Goal: Task Accomplishment & Management: Use online tool/utility

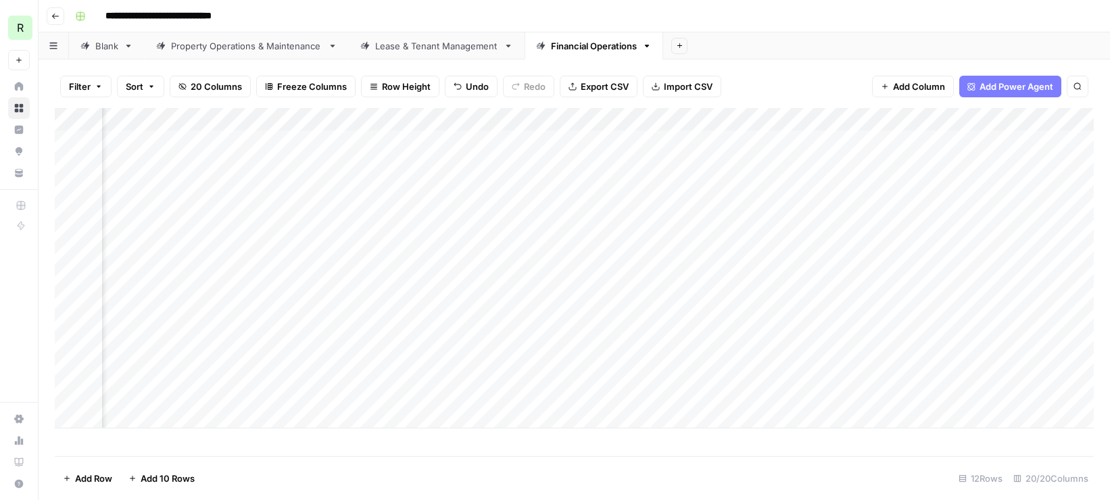
scroll to position [0, 1804]
drag, startPoint x: 299, startPoint y: 303, endPoint x: 612, endPoint y: 297, distance: 313.0
click at [612, 297] on div "Add Column" at bounding box center [574, 268] width 1039 height 320
click at [306, 325] on div "Add Column" at bounding box center [574, 268] width 1039 height 320
click at [283, 349] on div "Add Column" at bounding box center [574, 268] width 1039 height 320
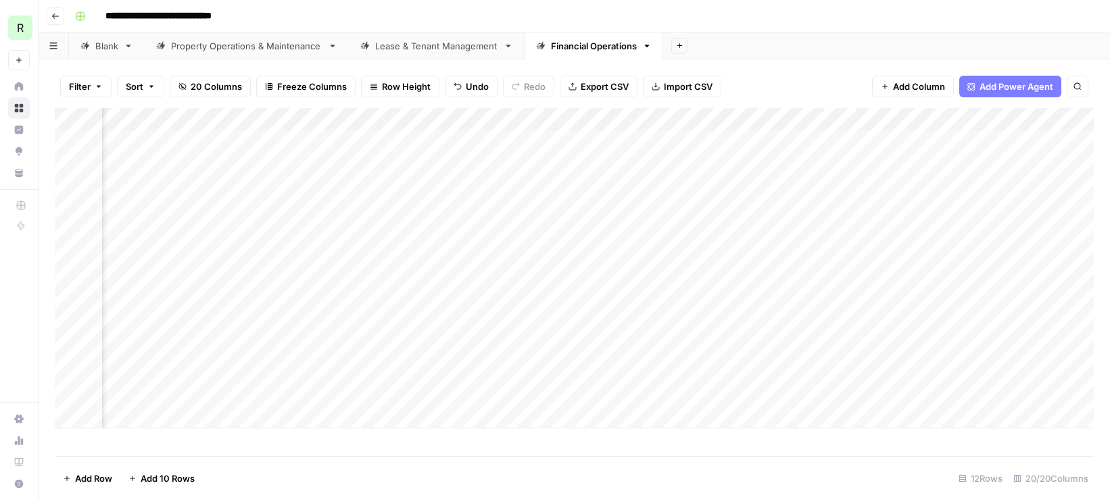
click at [283, 374] on div "Add Column" at bounding box center [574, 268] width 1039 height 320
click at [247, 395] on div "Add Column" at bounding box center [574, 268] width 1039 height 320
click at [871, 325] on div "Add Column" at bounding box center [574, 268] width 1039 height 320
click at [871, 348] on div "Add Column" at bounding box center [574, 268] width 1039 height 320
click at [870, 371] on div "Add Column" at bounding box center [574, 268] width 1039 height 320
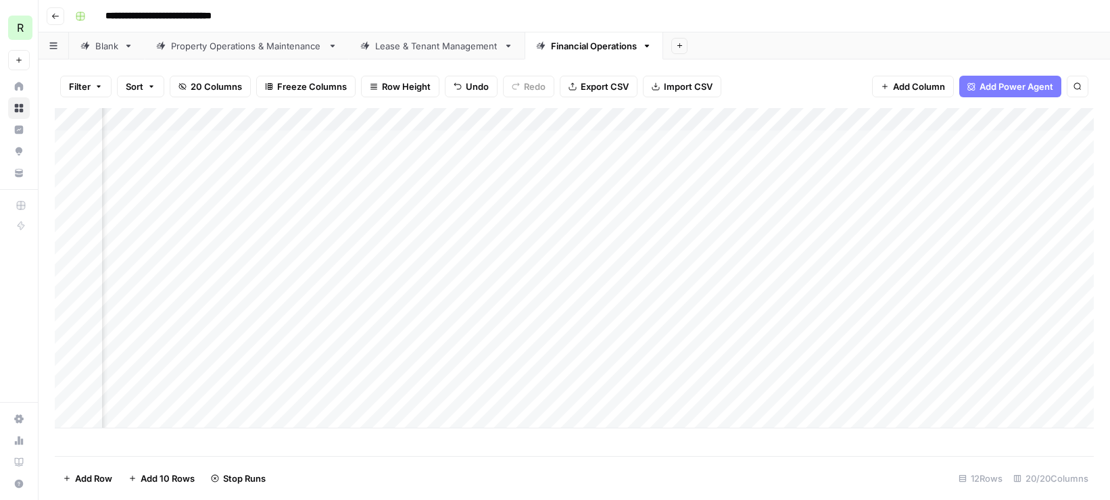
click at [869, 393] on div "Add Column" at bounding box center [574, 268] width 1039 height 320
click at [1078, 280] on div "Add Column" at bounding box center [574, 268] width 1039 height 320
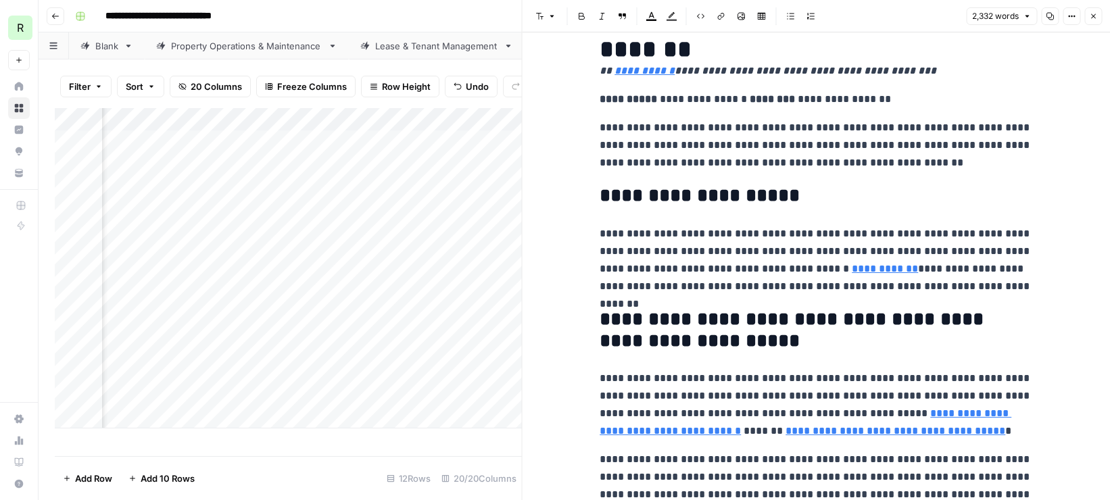
scroll to position [136, 0]
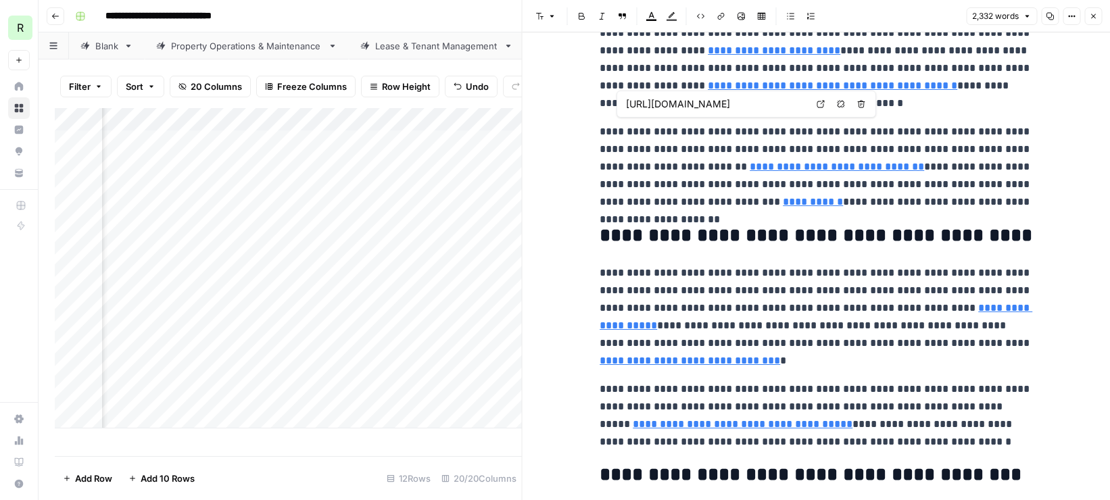
type input "[URL][DOMAIN_NAME]"
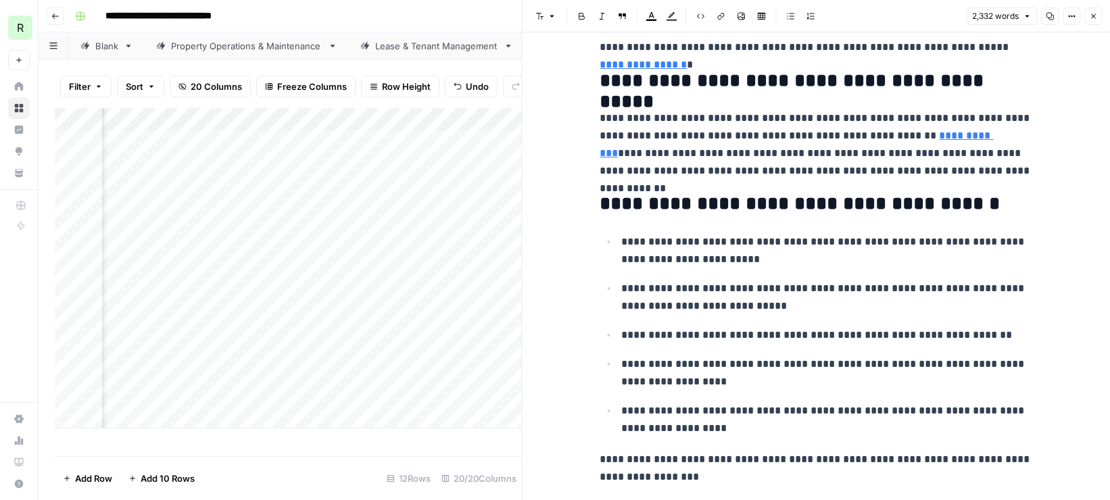
scroll to position [5566, 0]
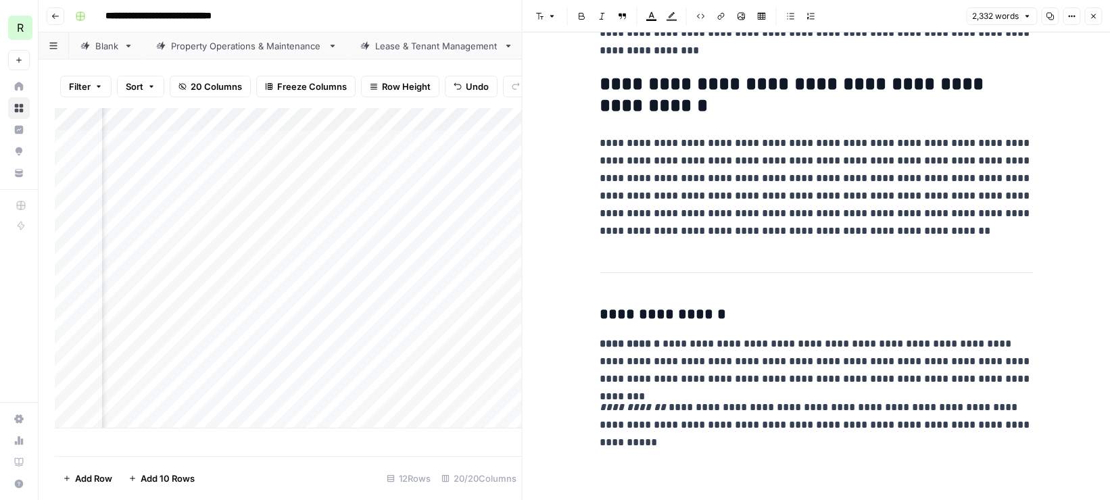
click at [1090, 15] on icon "button" at bounding box center [1093, 16] width 8 height 8
